Goal: Transaction & Acquisition: Book appointment/travel/reservation

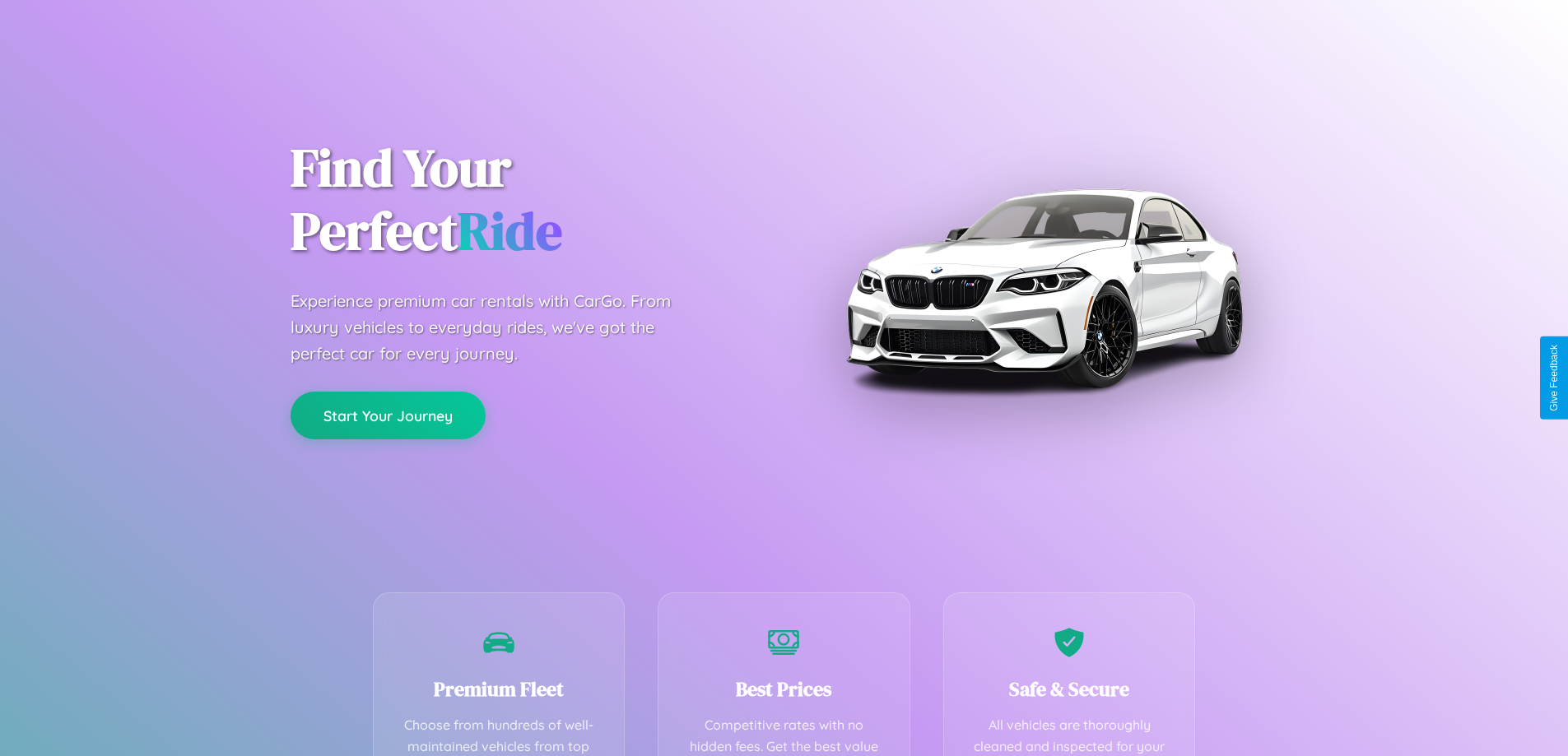
scroll to position [480, 0]
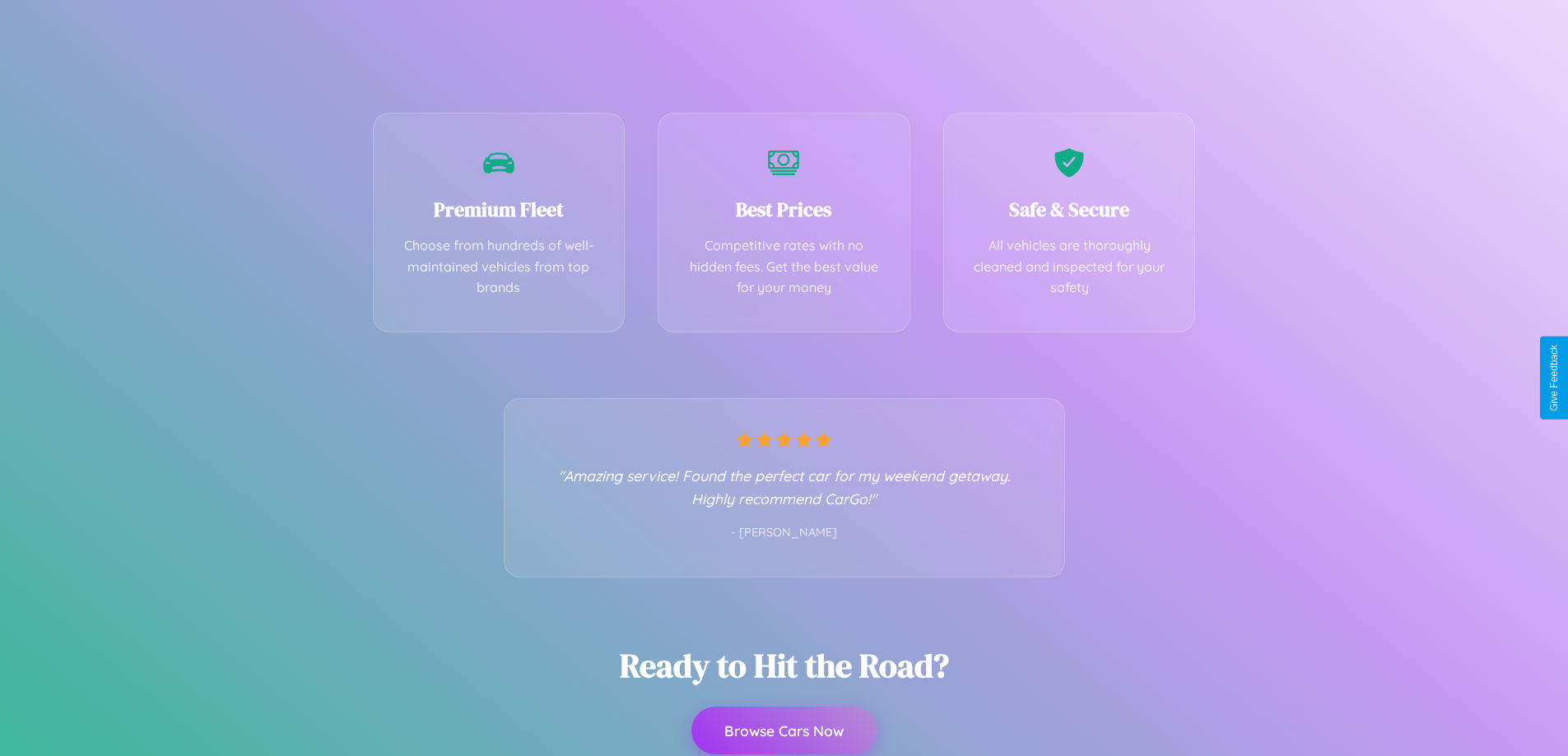
click at [783, 732] on button "Browse Cars Now" at bounding box center [784, 730] width 185 height 47
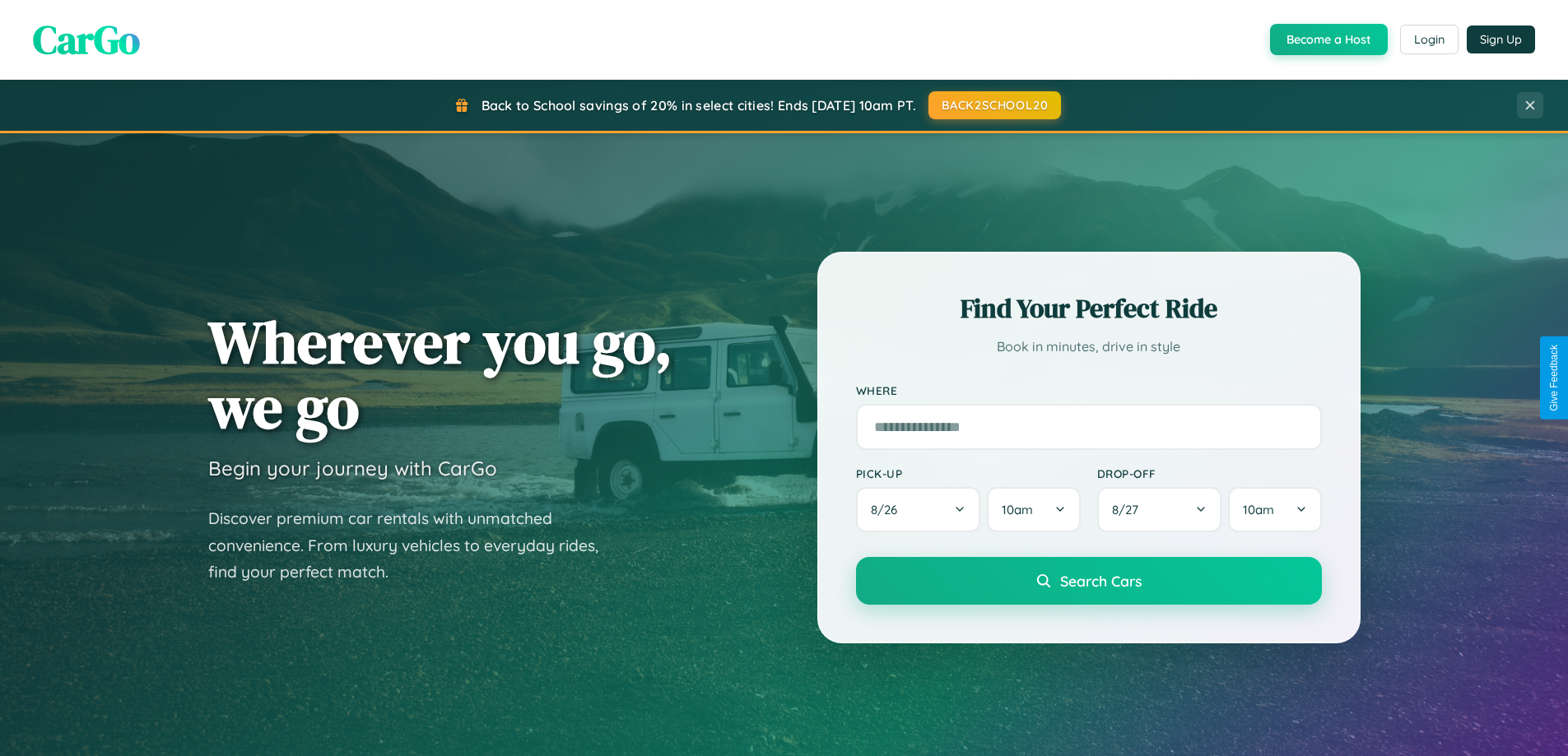
scroll to position [1133, 0]
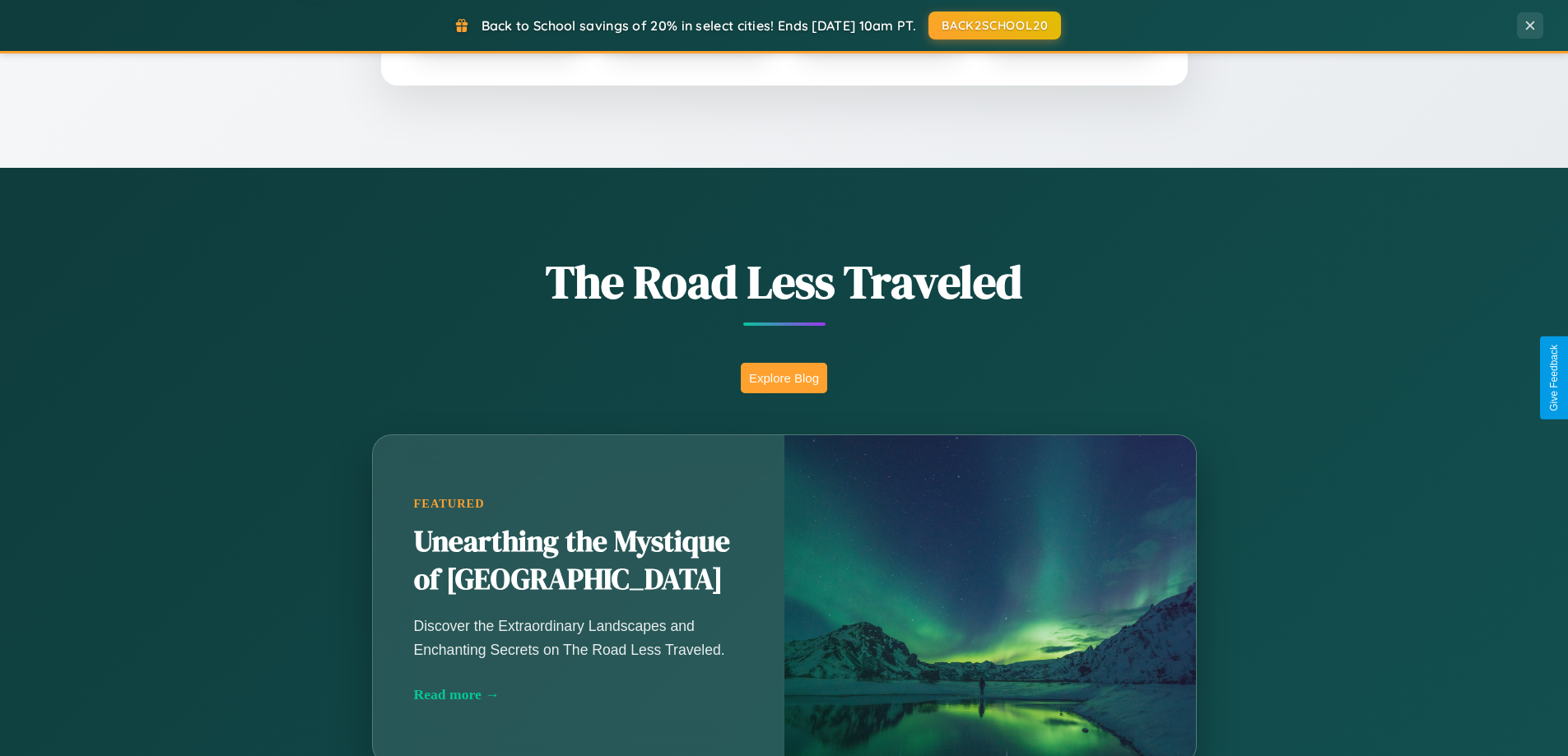
click at [783, 378] on button "Explore Blog" at bounding box center [784, 378] width 87 height 31
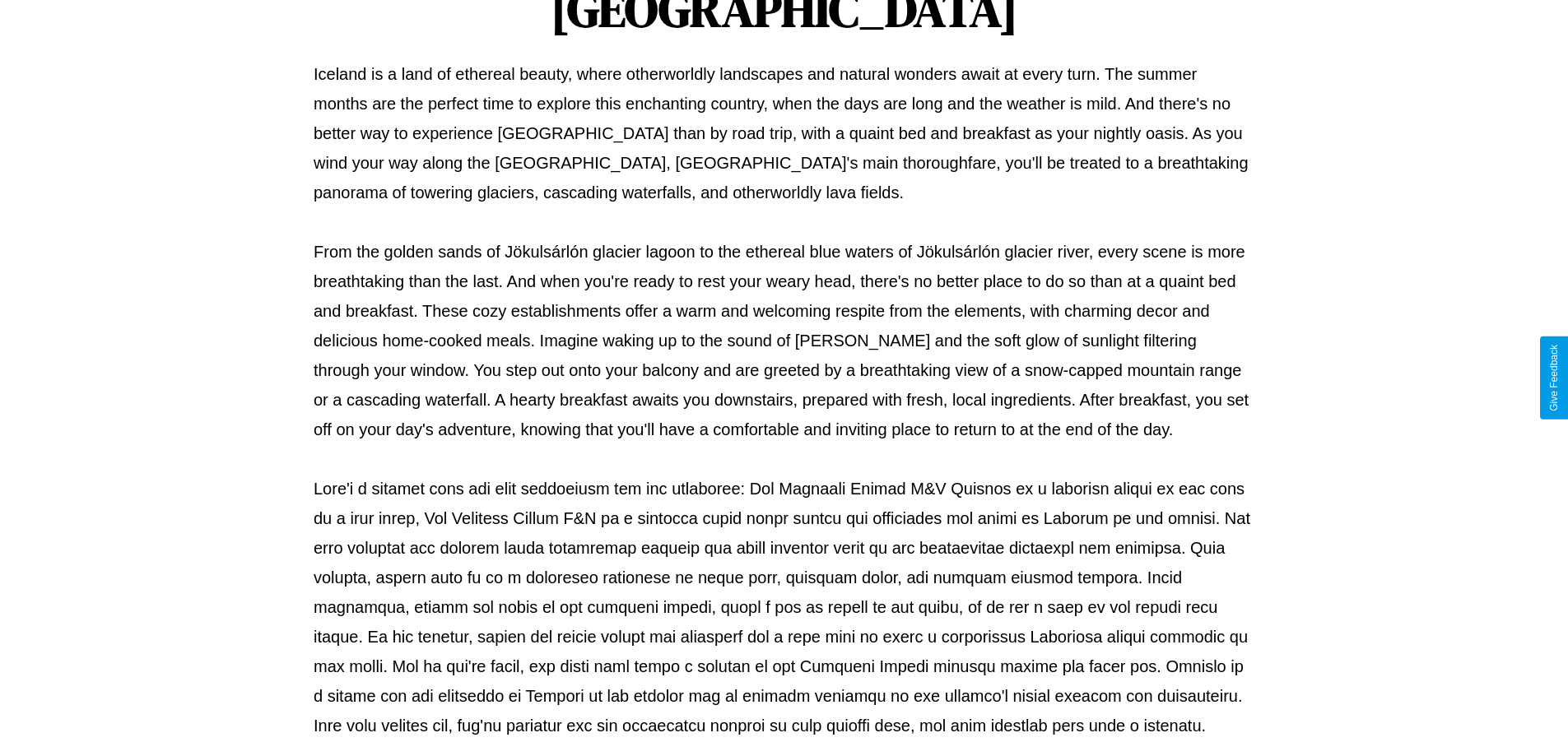
scroll to position [533, 0]
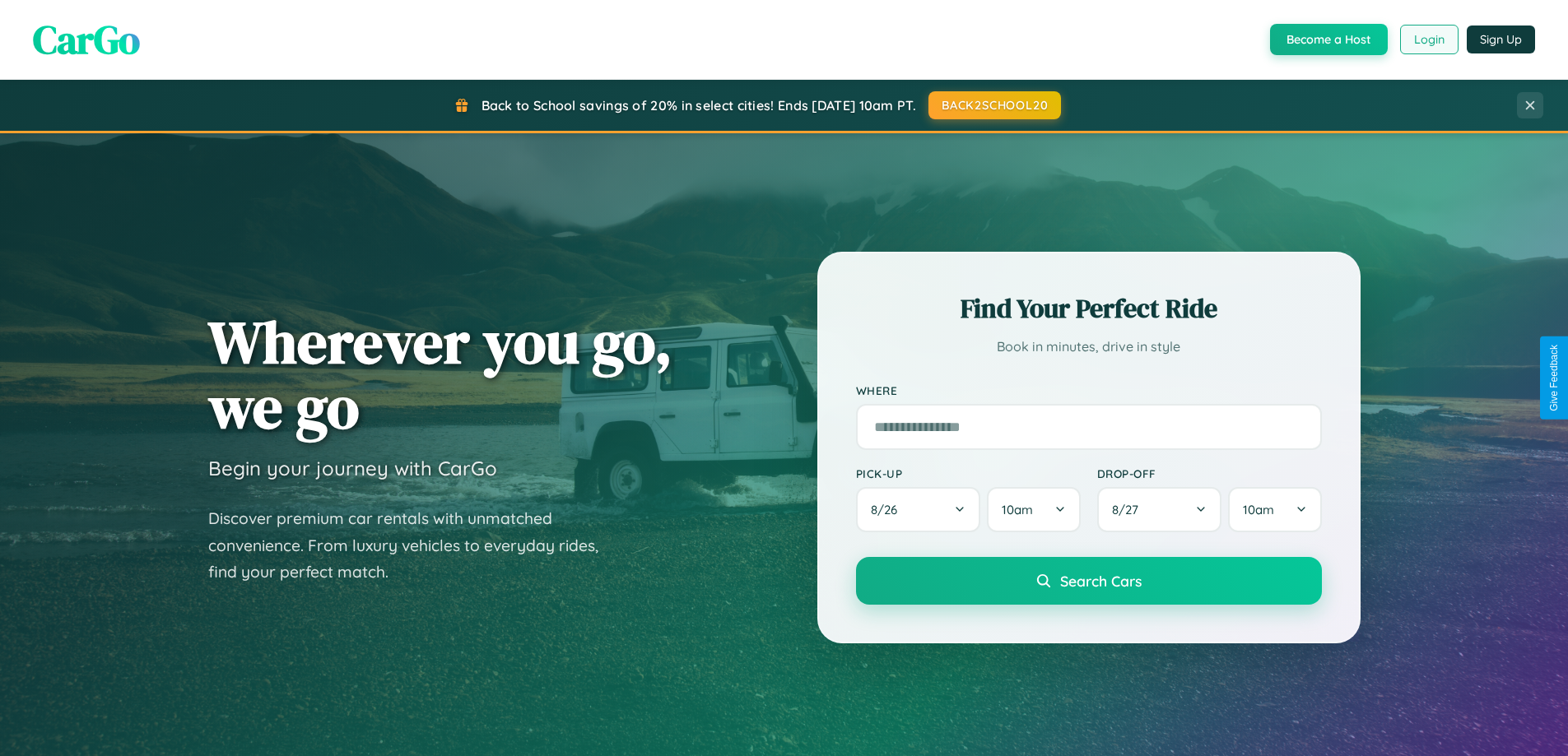
click at [1428, 40] on button "Login" at bounding box center [1429, 40] width 59 height 30
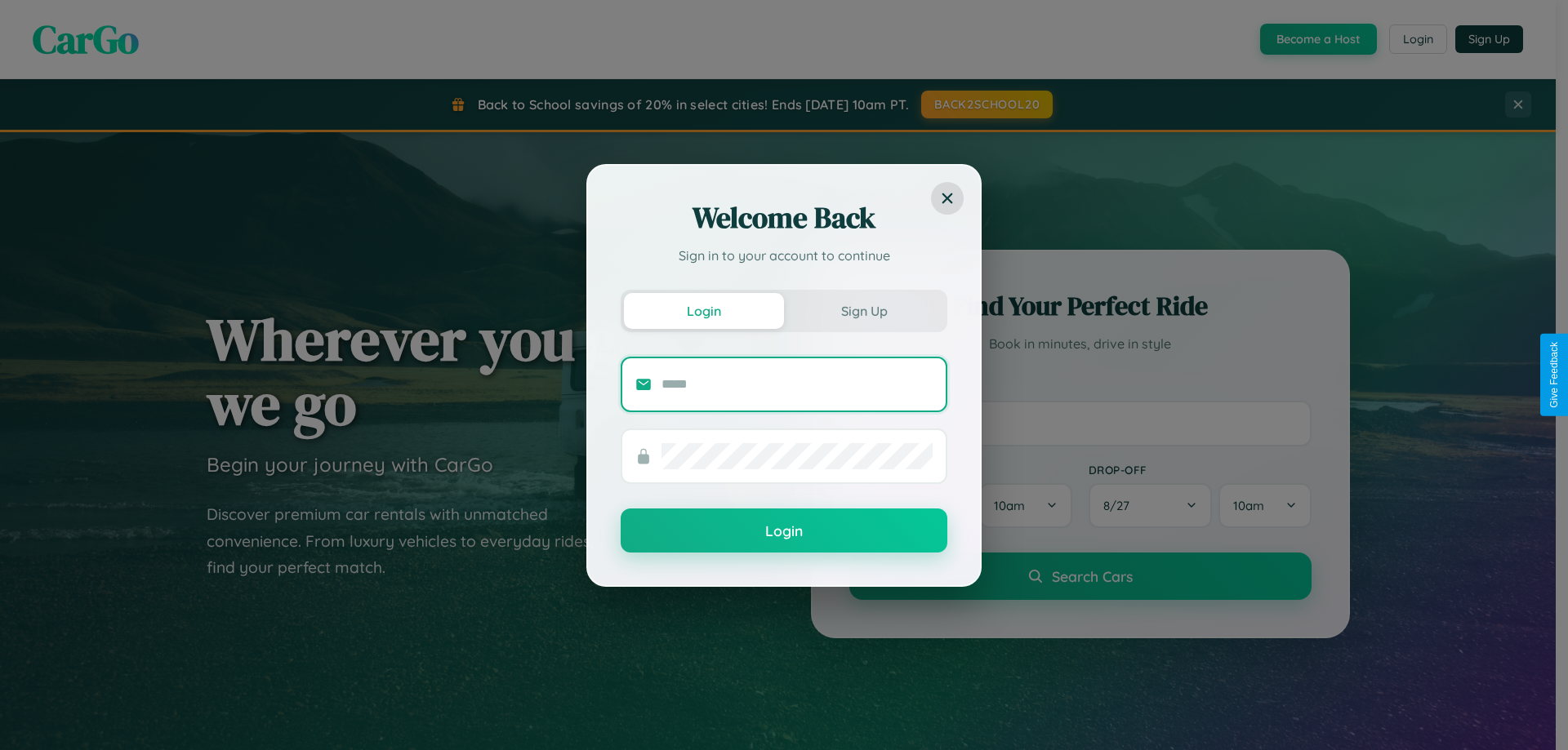
click at [797, 384] on input "text" at bounding box center [796, 384] width 271 height 26
type input "**********"
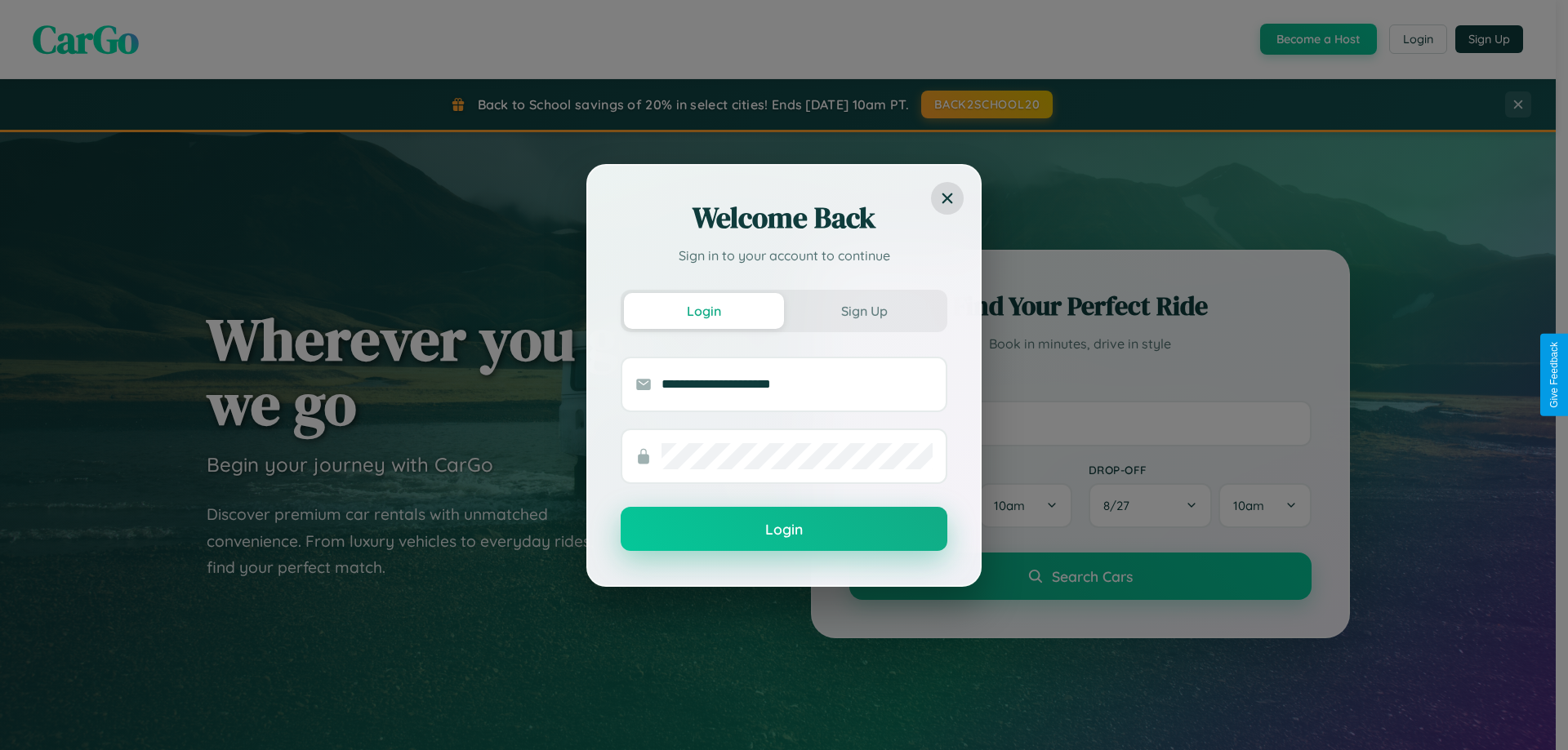
click at [784, 530] on button "Login" at bounding box center [784, 529] width 327 height 44
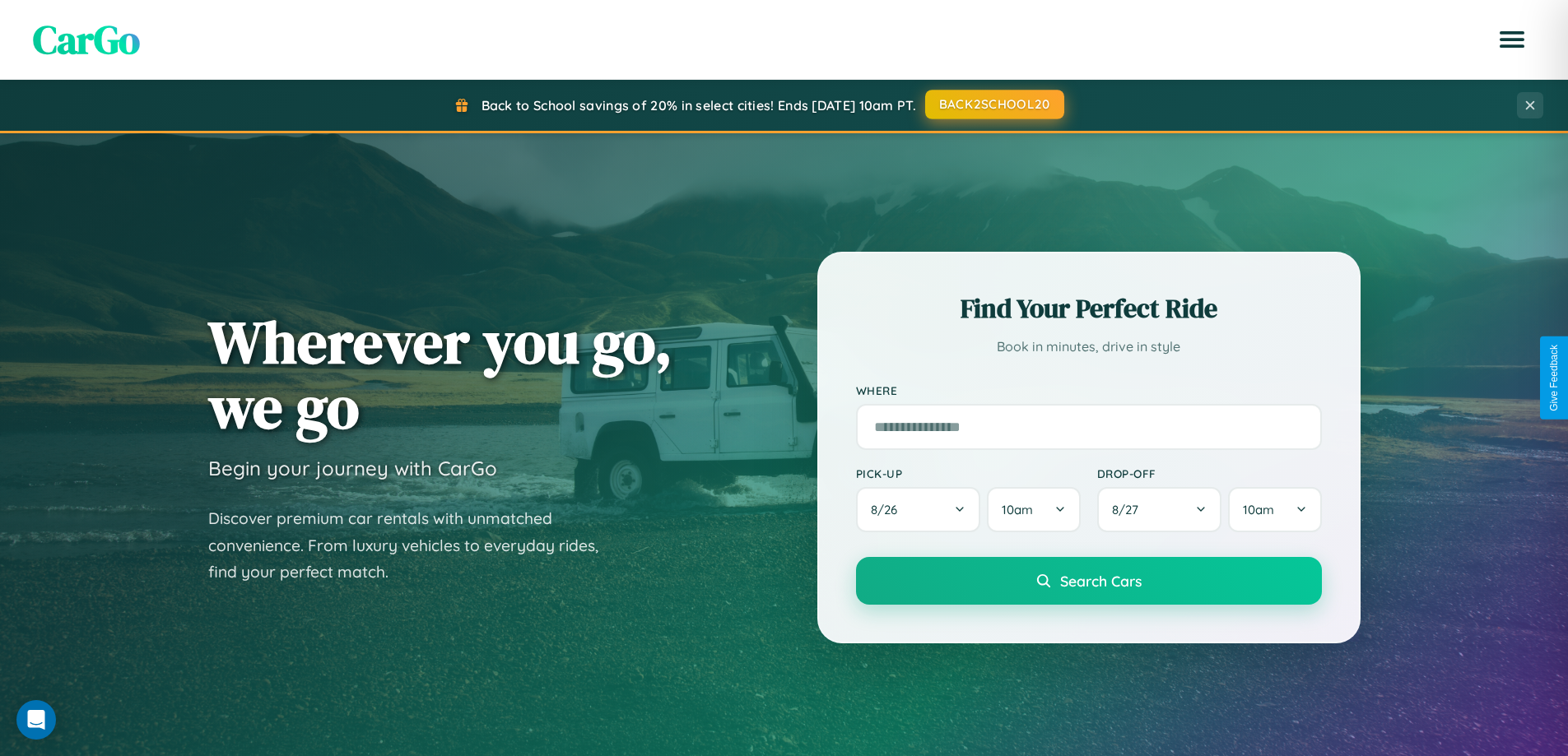
click at [994, 104] on button "BACK2SCHOOL20" at bounding box center [994, 104] width 139 height 30
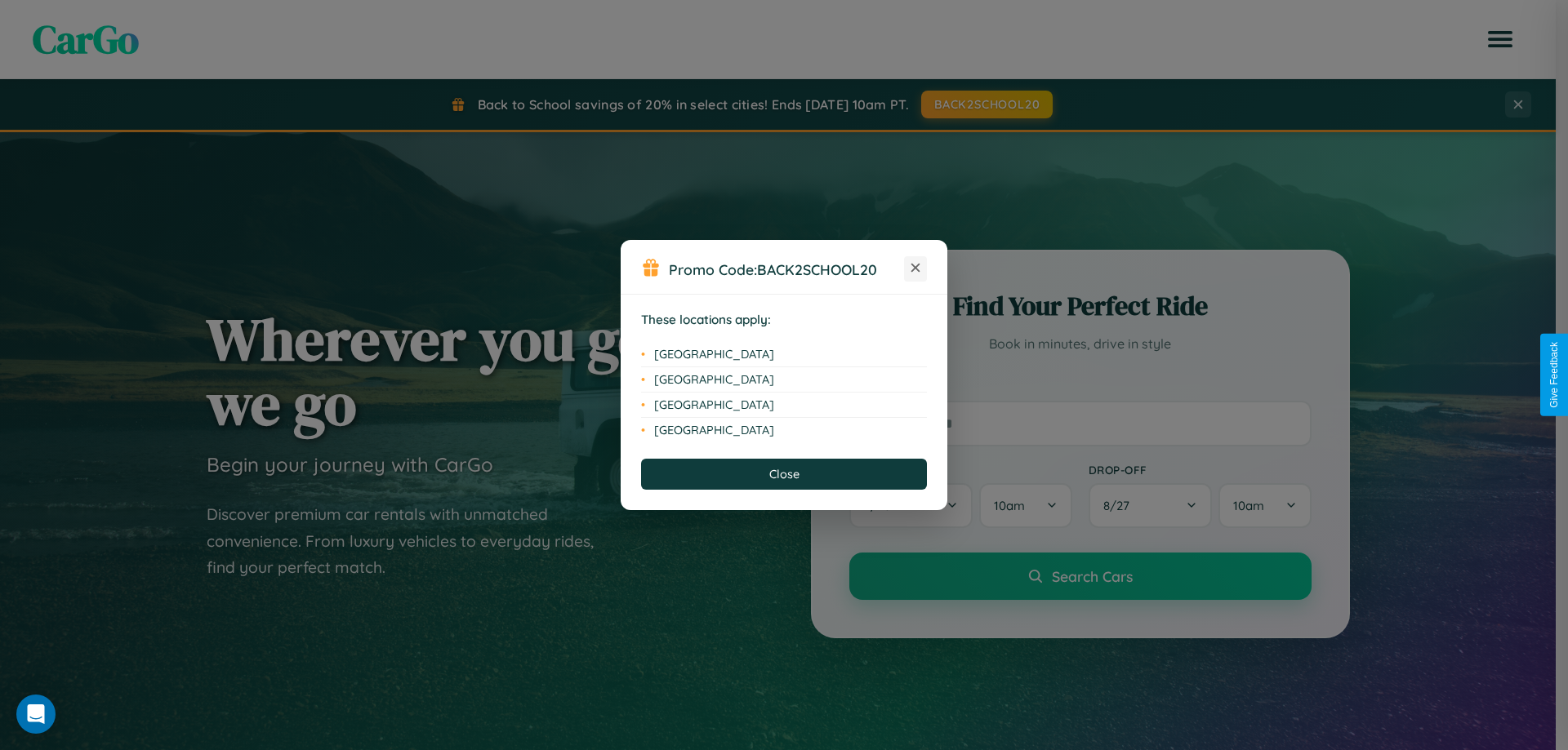
click at [916, 268] on icon at bounding box center [915, 267] width 9 height 9
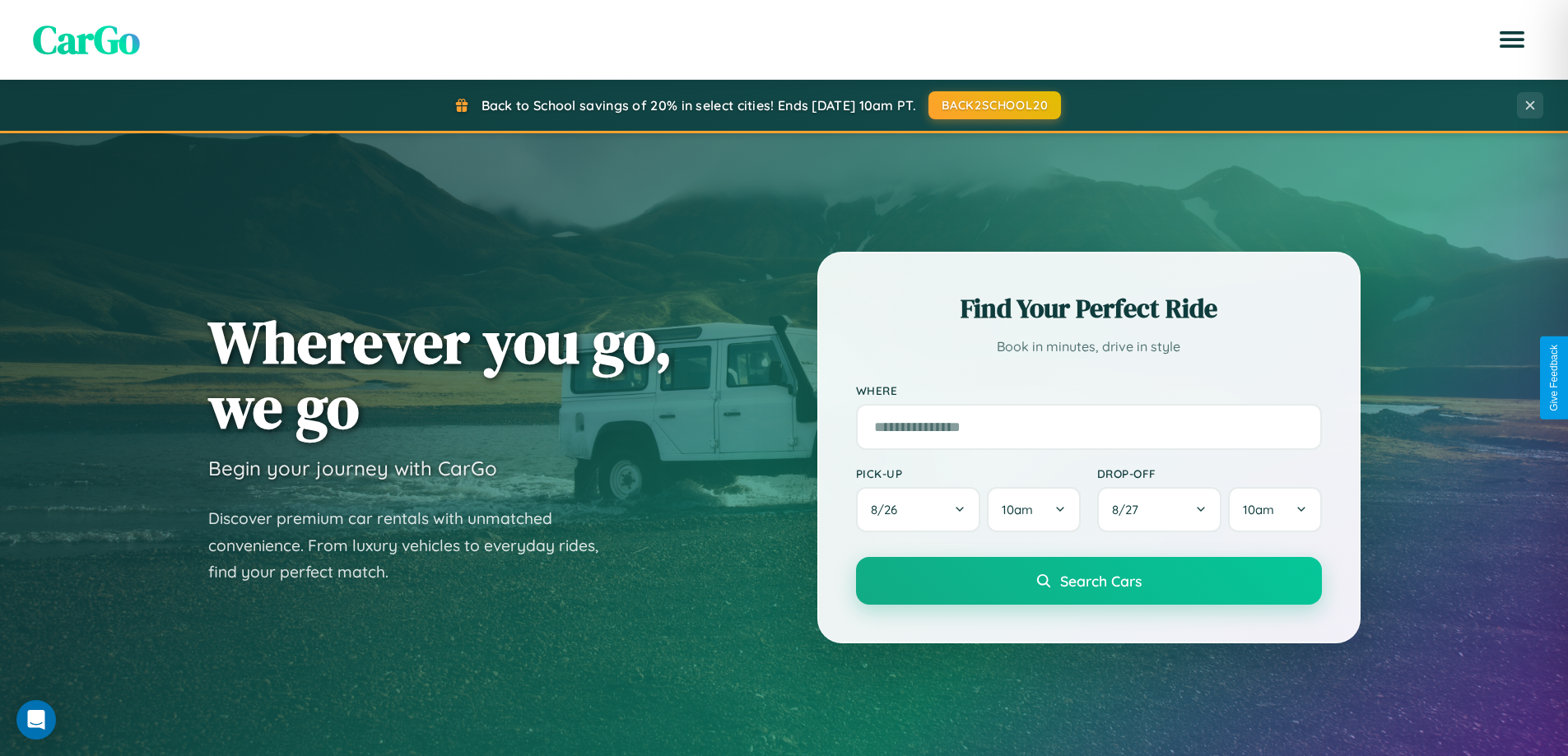
scroll to position [2645, 0]
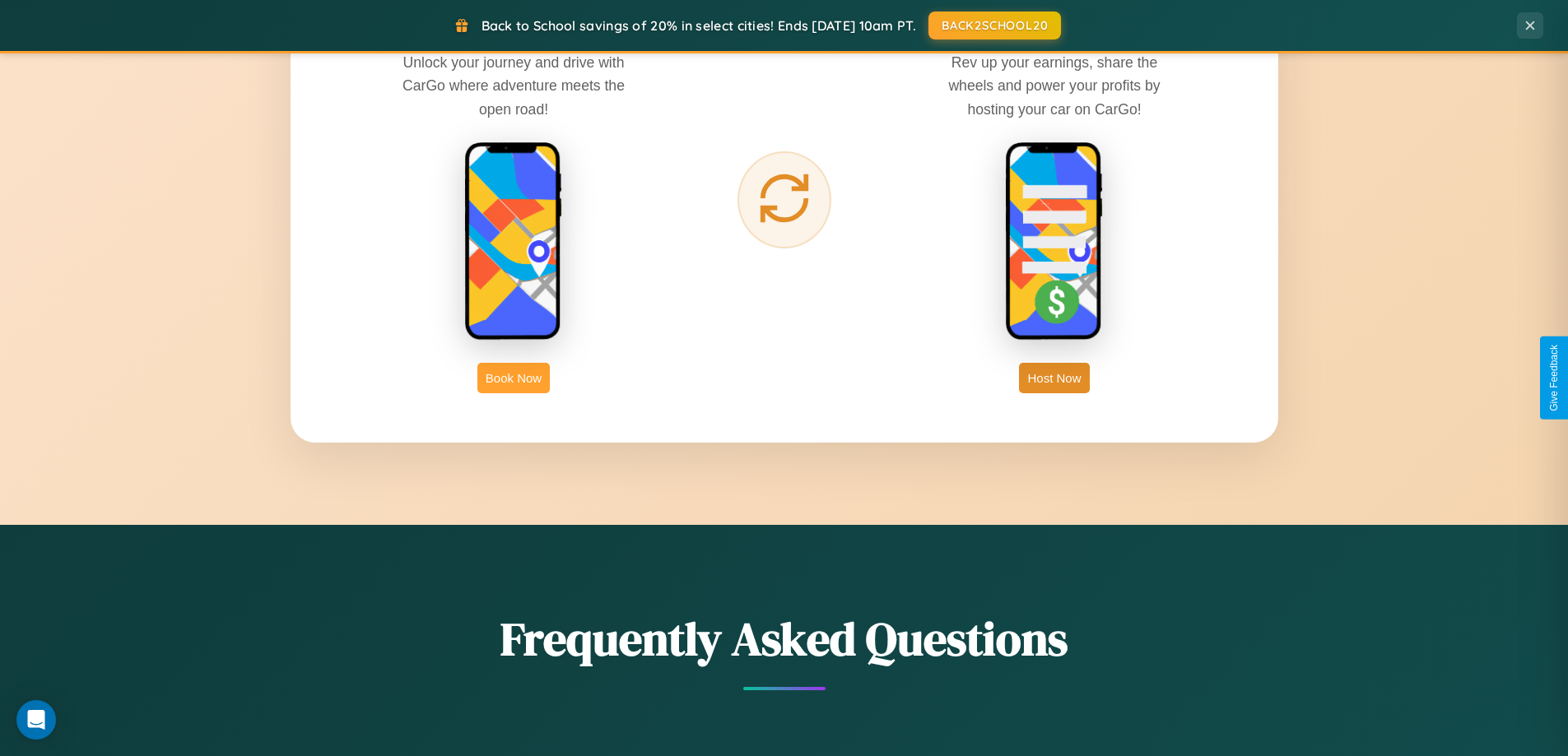
click at [514, 378] on button "Book Now" at bounding box center [513, 378] width 72 height 31
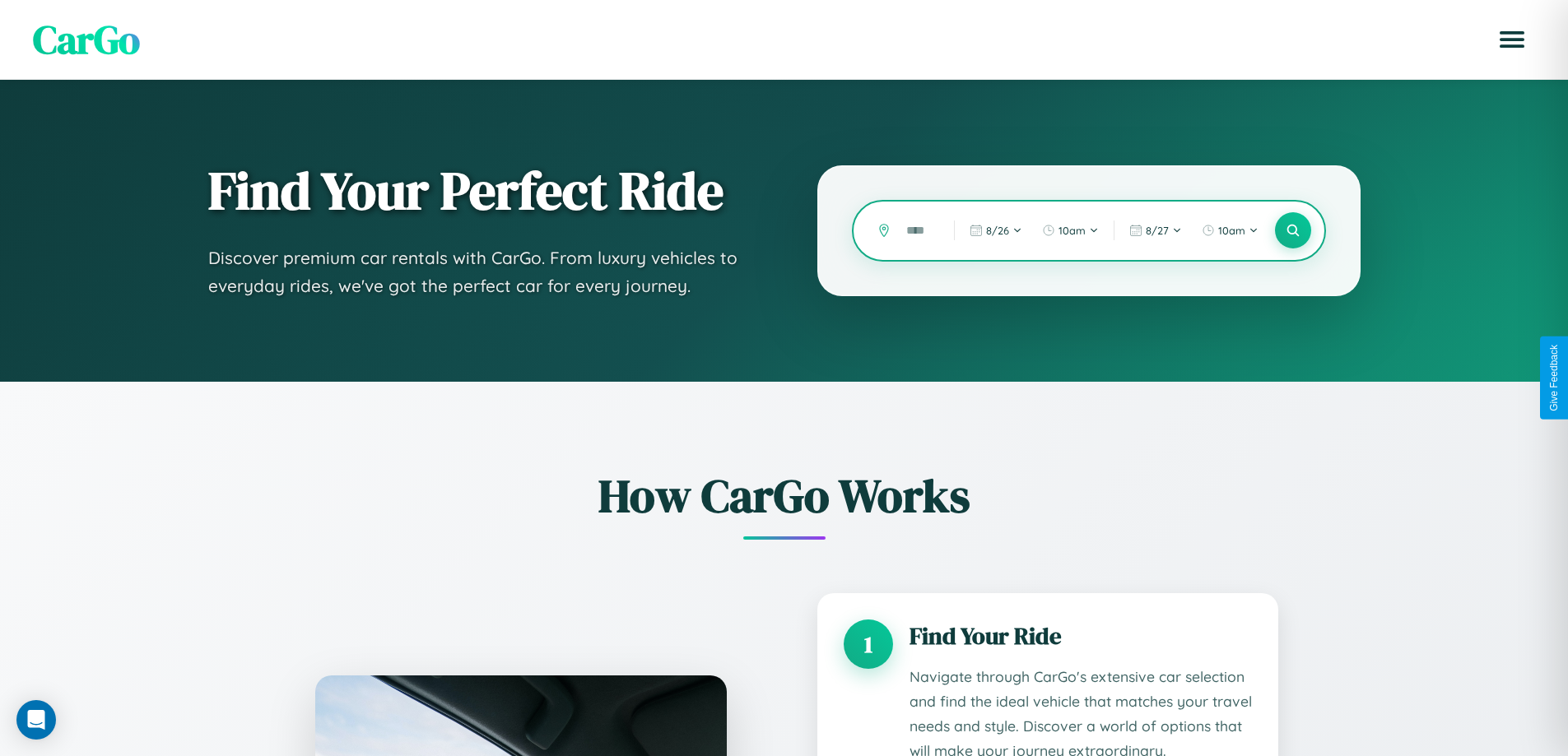
click at [917, 231] on input "text" at bounding box center [917, 231] width 40 height 29
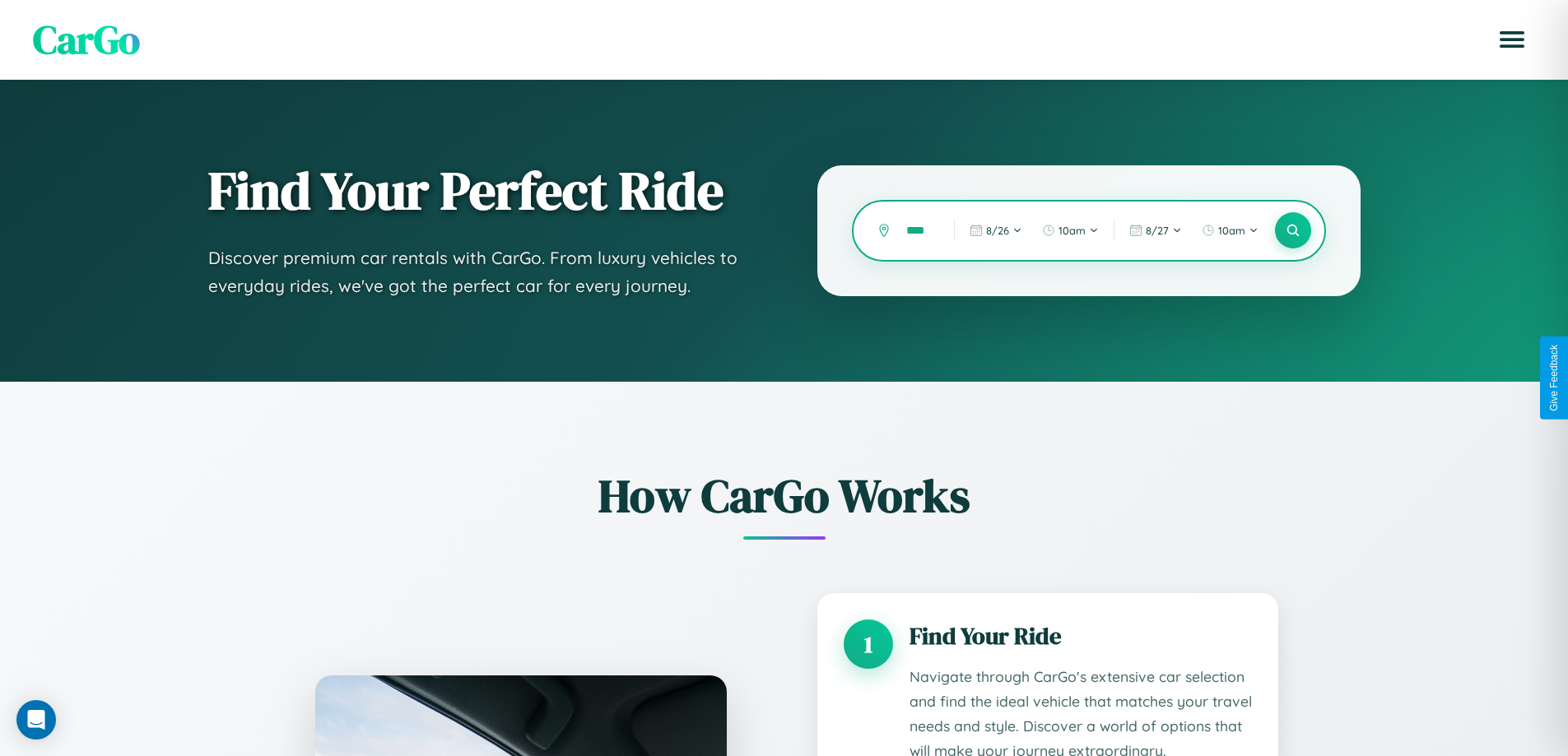
scroll to position [0, 4]
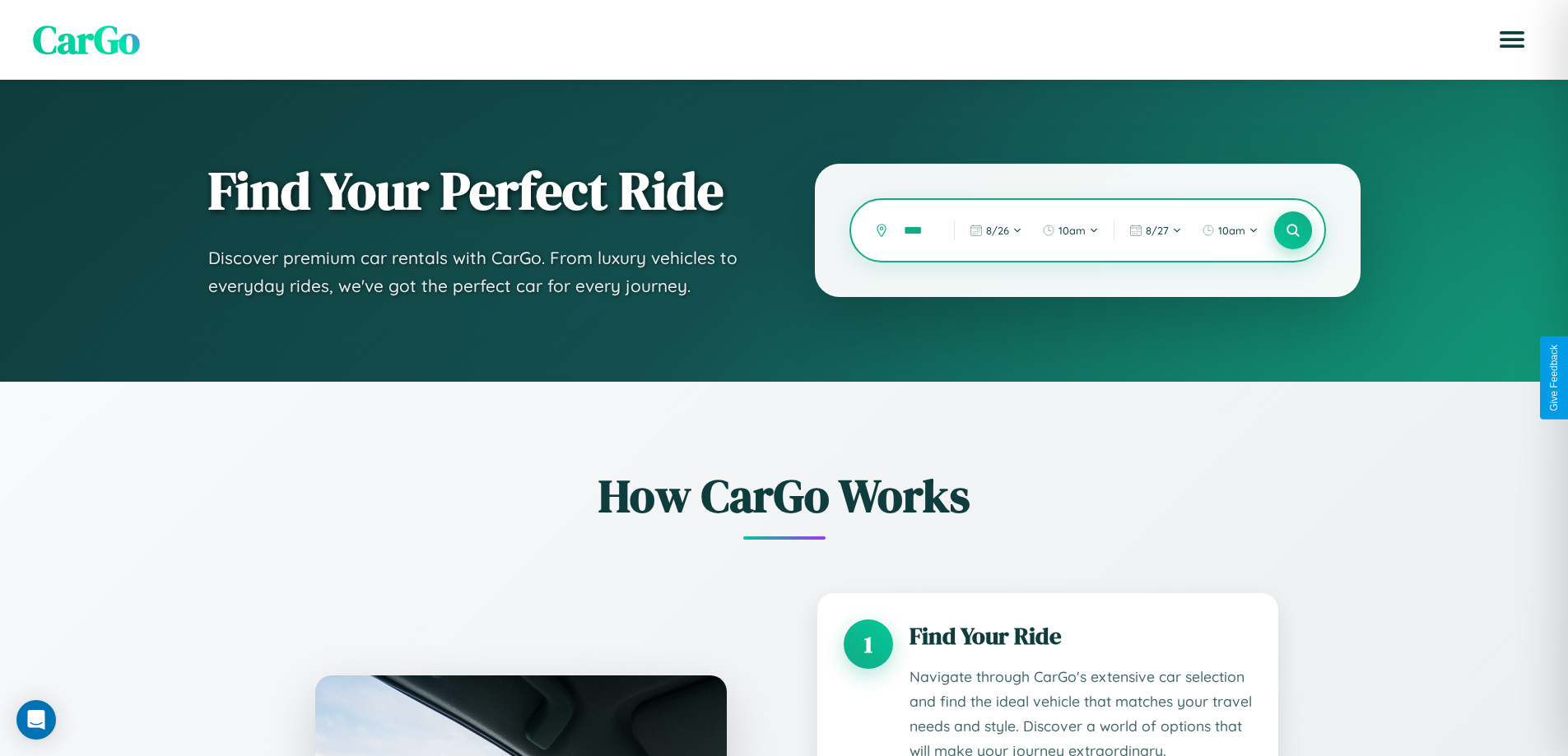
type input "****"
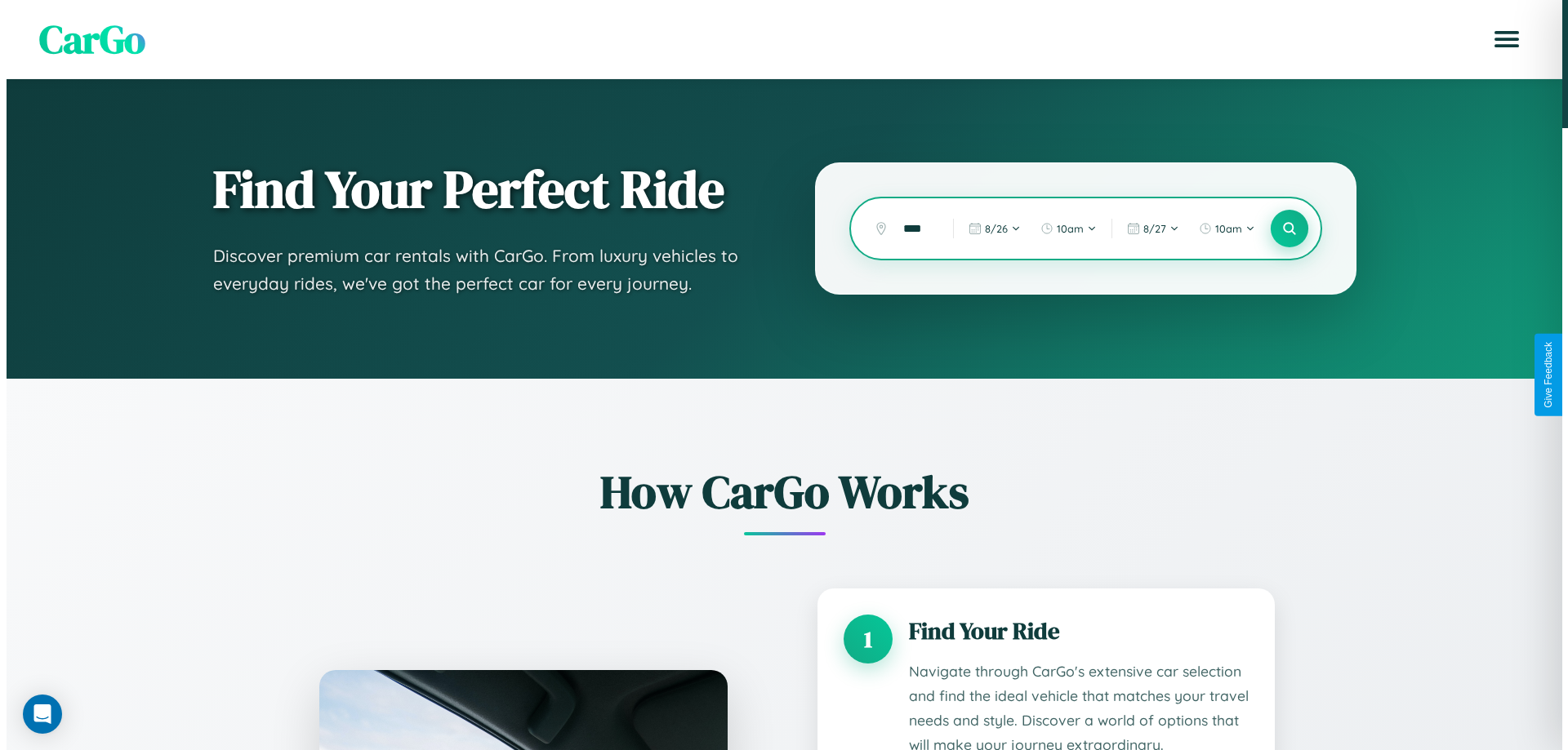
scroll to position [0, 0]
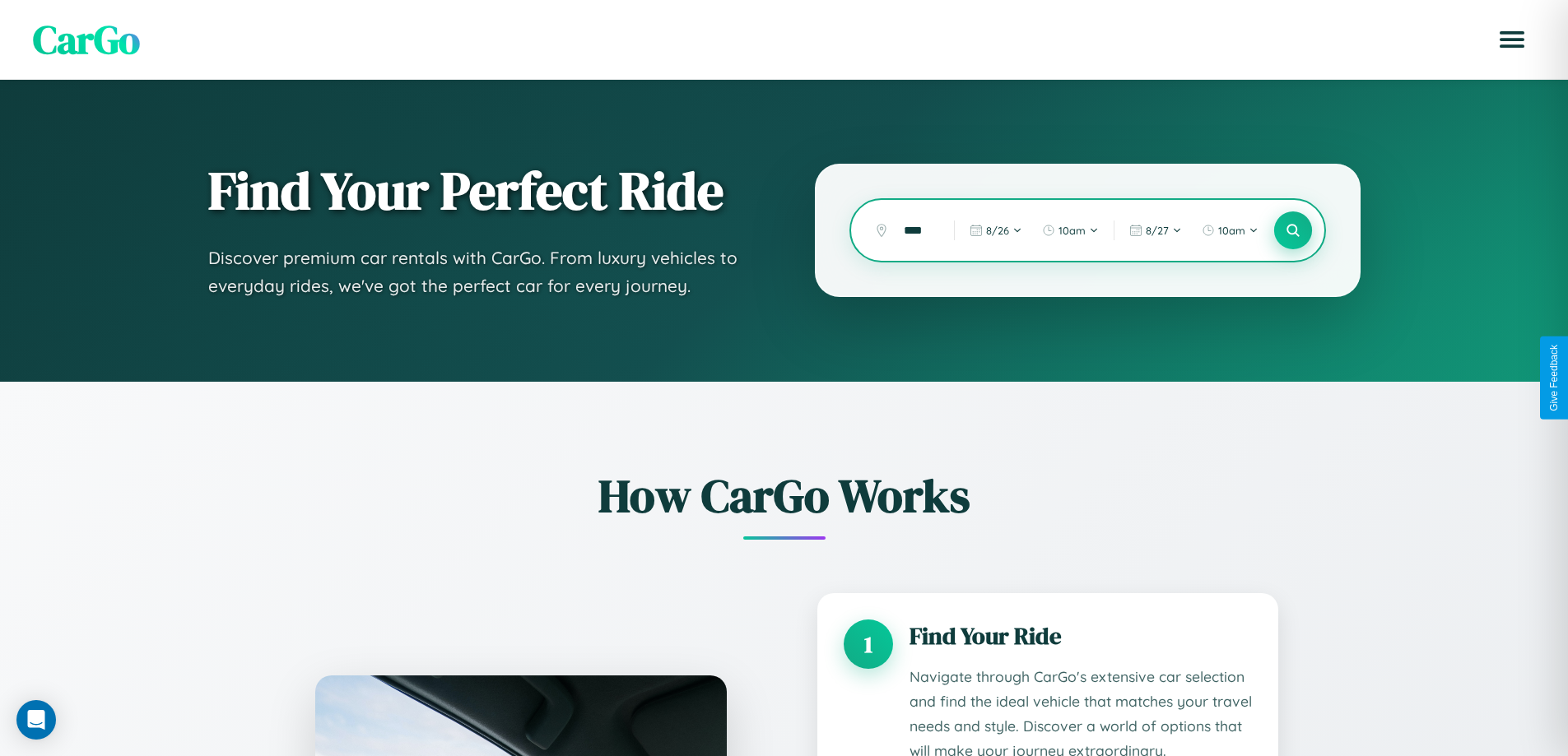
click at [1292, 231] on icon at bounding box center [1293, 231] width 15 height 15
